Goal: Task Accomplishment & Management: Manage account settings

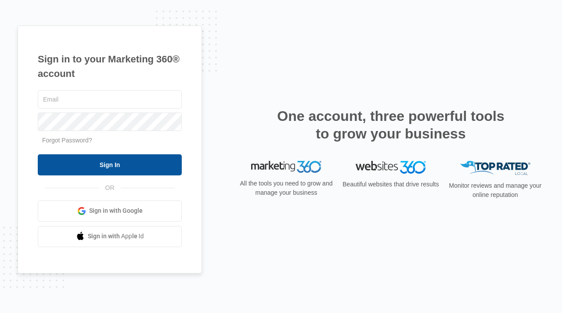
type input "[EMAIL_ADDRESS][DOMAIN_NAME]"
click at [174, 165] on input "Sign In" at bounding box center [110, 164] width 144 height 21
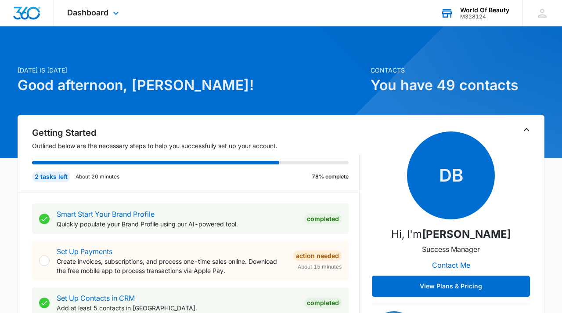
click at [478, 9] on div "World Of Beauty" at bounding box center [484, 10] width 49 height 7
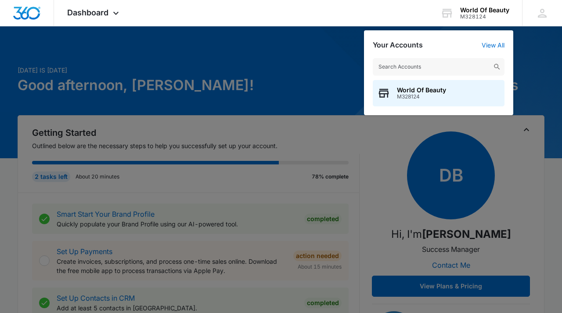
click at [552, 62] on div at bounding box center [281, 156] width 562 height 313
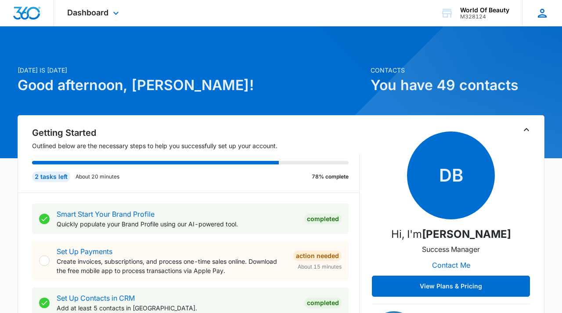
click at [540, 14] on icon at bounding box center [542, 13] width 13 height 13
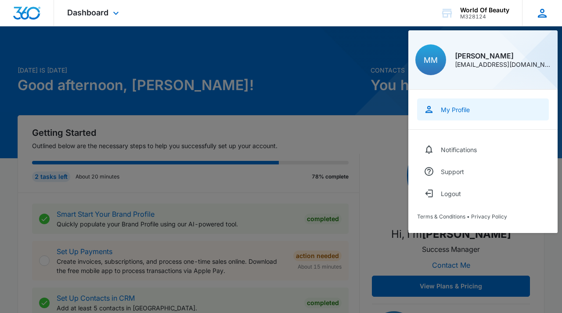
click at [453, 109] on div "My Profile" at bounding box center [455, 109] width 29 height 7
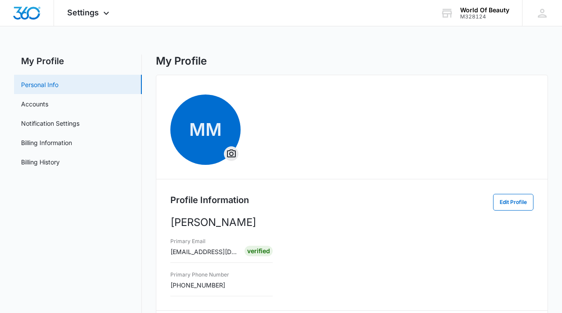
click at [26, 85] on link "Personal Info" at bounding box center [39, 84] width 37 height 9
click at [38, 120] on link "Notification Settings" at bounding box center [50, 123] width 58 height 9
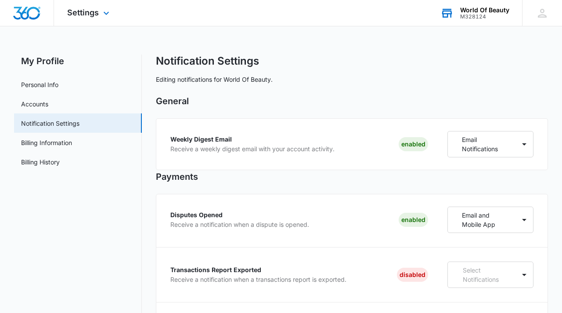
click at [480, 7] on div "World Of Beauty" at bounding box center [484, 10] width 49 height 7
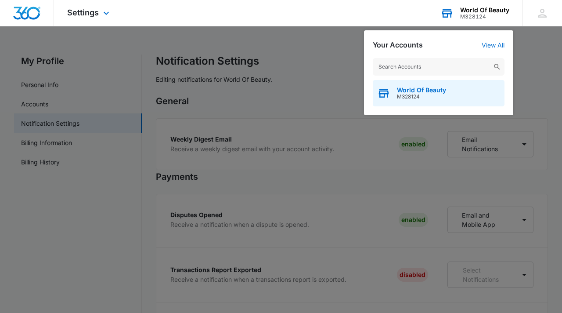
click at [404, 91] on span "World Of Beauty" at bounding box center [421, 90] width 49 height 7
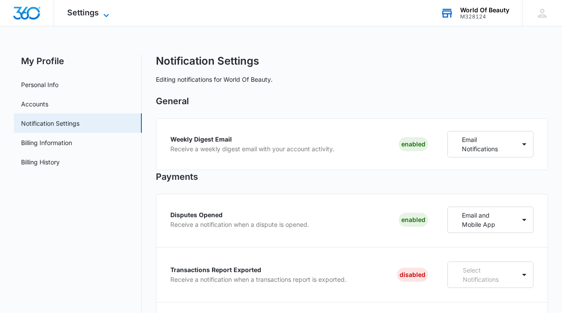
click at [107, 13] on icon at bounding box center [106, 15] width 11 height 11
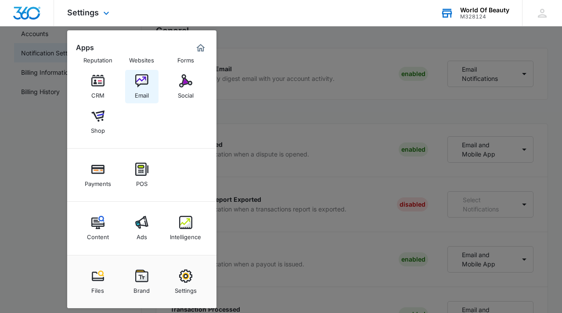
scroll to position [72, 0]
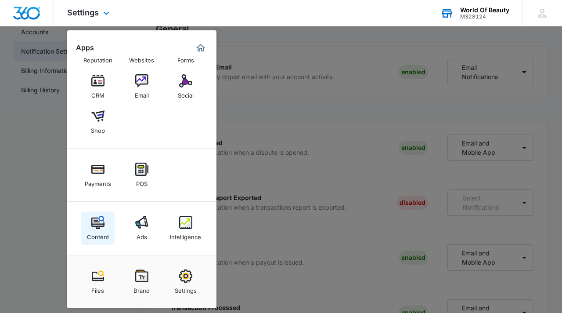
click at [101, 221] on img at bounding box center [97, 222] width 13 height 13
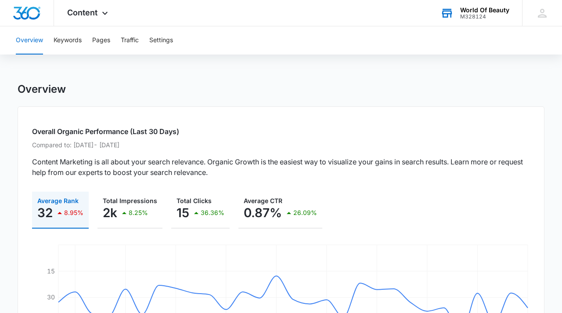
click at [141, 166] on p "Content Marketing is all about your search relevance. Organic Growth is the eas…" at bounding box center [281, 166] width 498 height 21
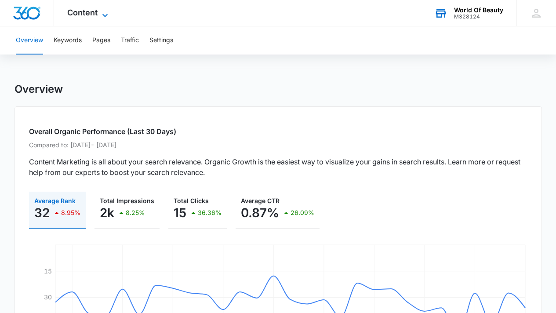
click at [102, 14] on icon at bounding box center [105, 15] width 11 height 11
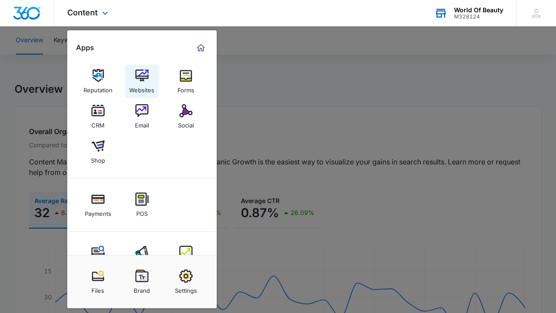
click at [144, 74] on img at bounding box center [141, 75] width 13 height 13
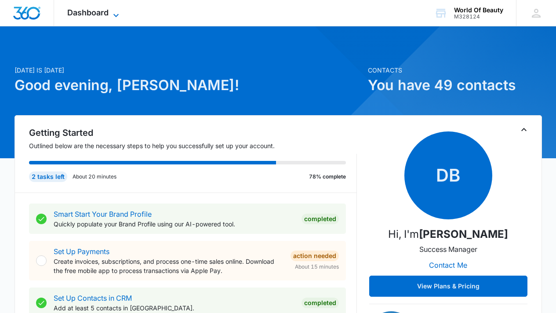
click at [116, 14] on icon at bounding box center [116, 15] width 11 height 11
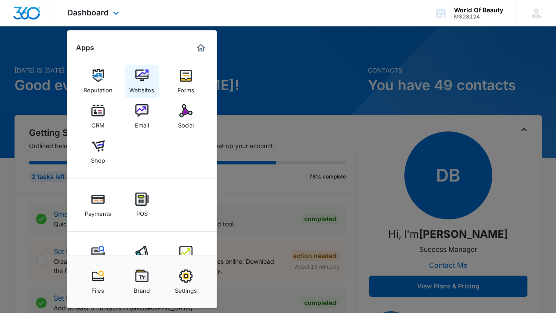
click at [147, 72] on img at bounding box center [141, 75] width 13 height 13
